Goal: Information Seeking & Learning: Learn about a topic

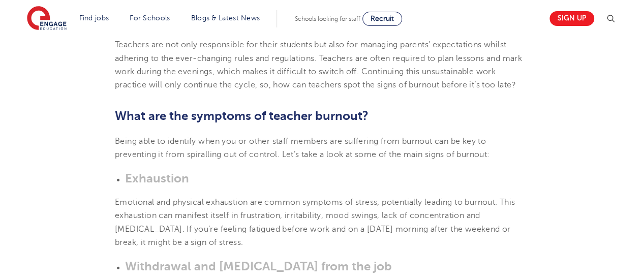
scroll to position [1192, 0]
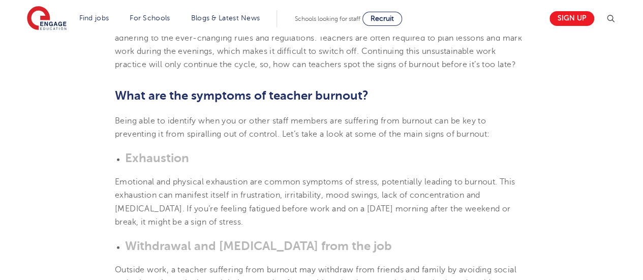
click at [286, 178] on span "Emotional and physical exhaustion are common symptoms of stress, potentially le…" at bounding box center [315, 202] width 400 height 49
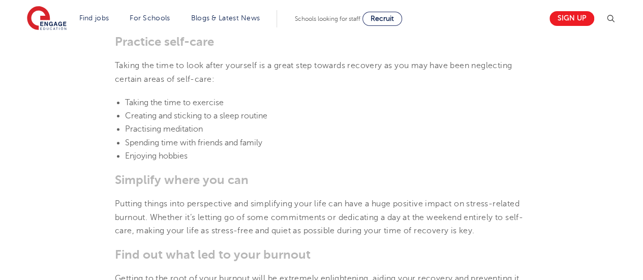
scroll to position [2048, 0]
